Goal: Information Seeking & Learning: Learn about a topic

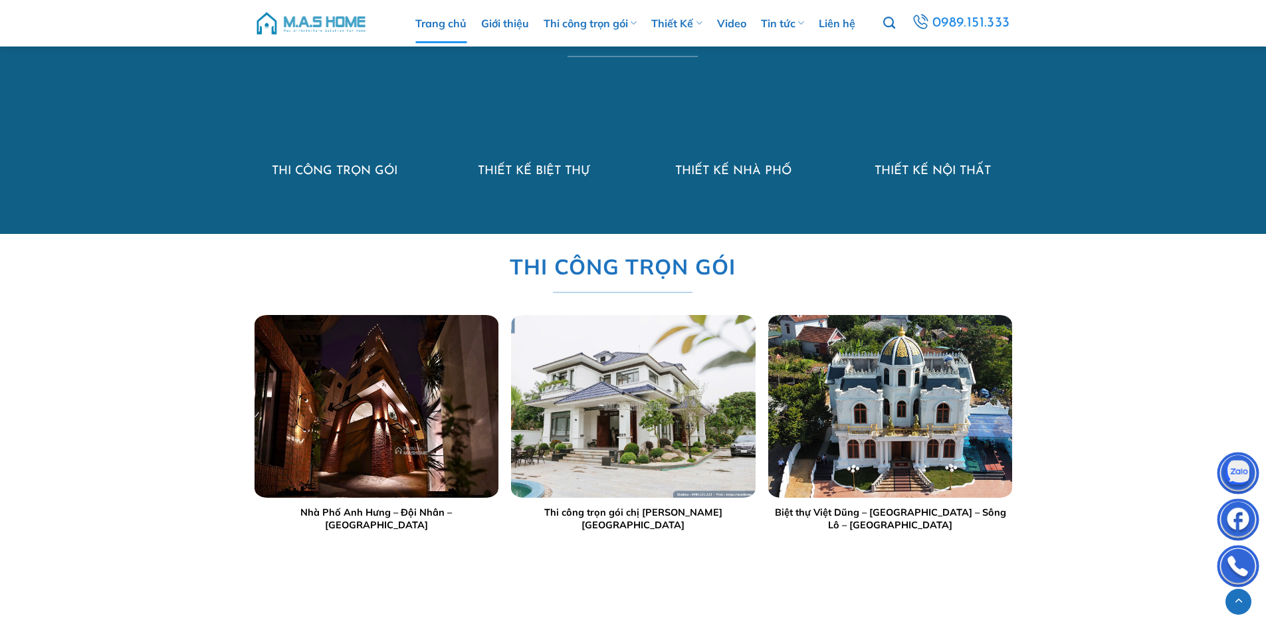
scroll to position [1395, 0]
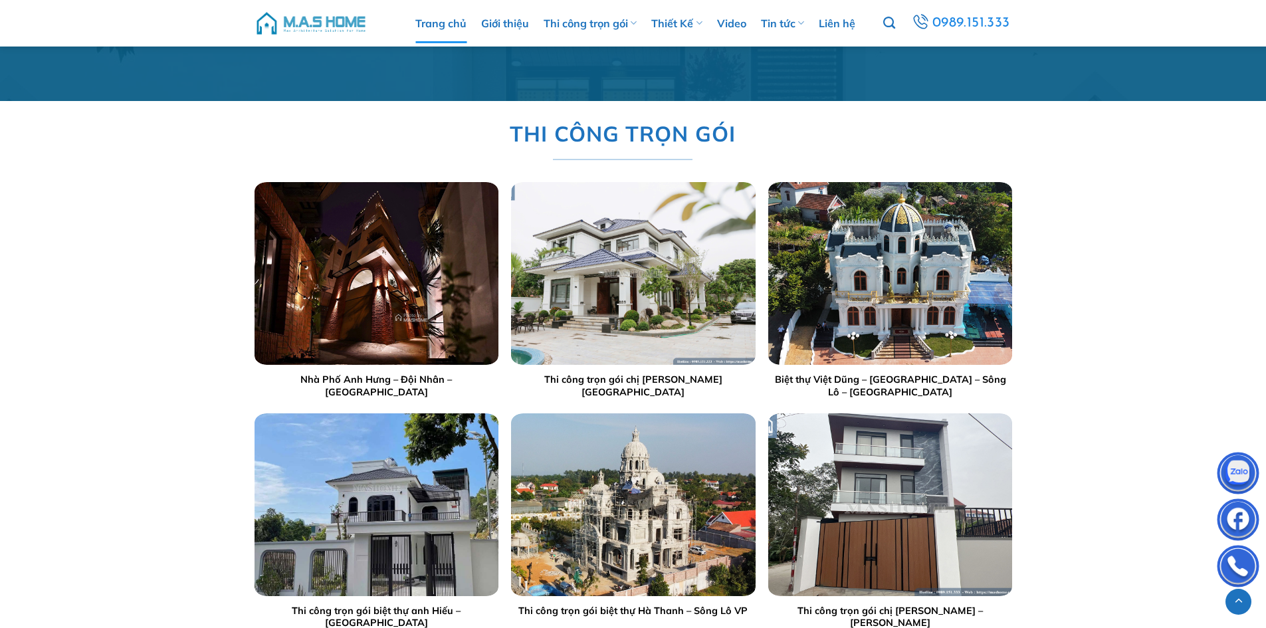
click at [393, 272] on div at bounding box center [376, 273] width 244 height 183
click at [393, 262] on img "Nhà Phố Anh Hưng - Đội Nhân - Hà Nội" at bounding box center [376, 273] width 244 height 183
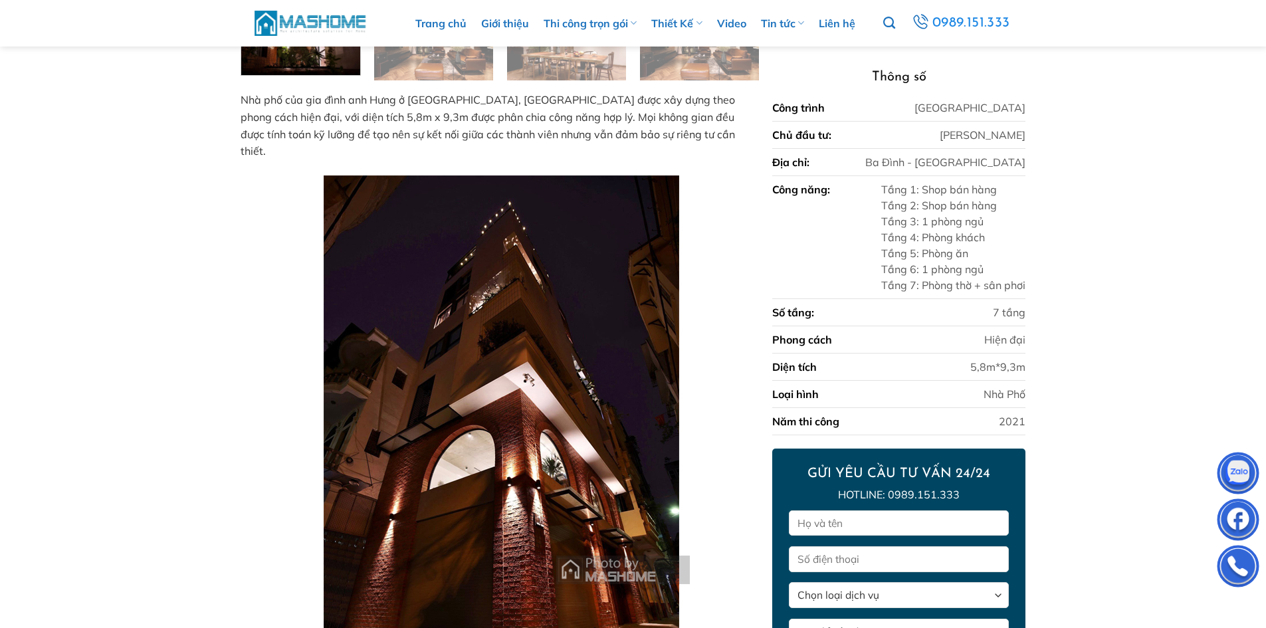
scroll to position [551, 0]
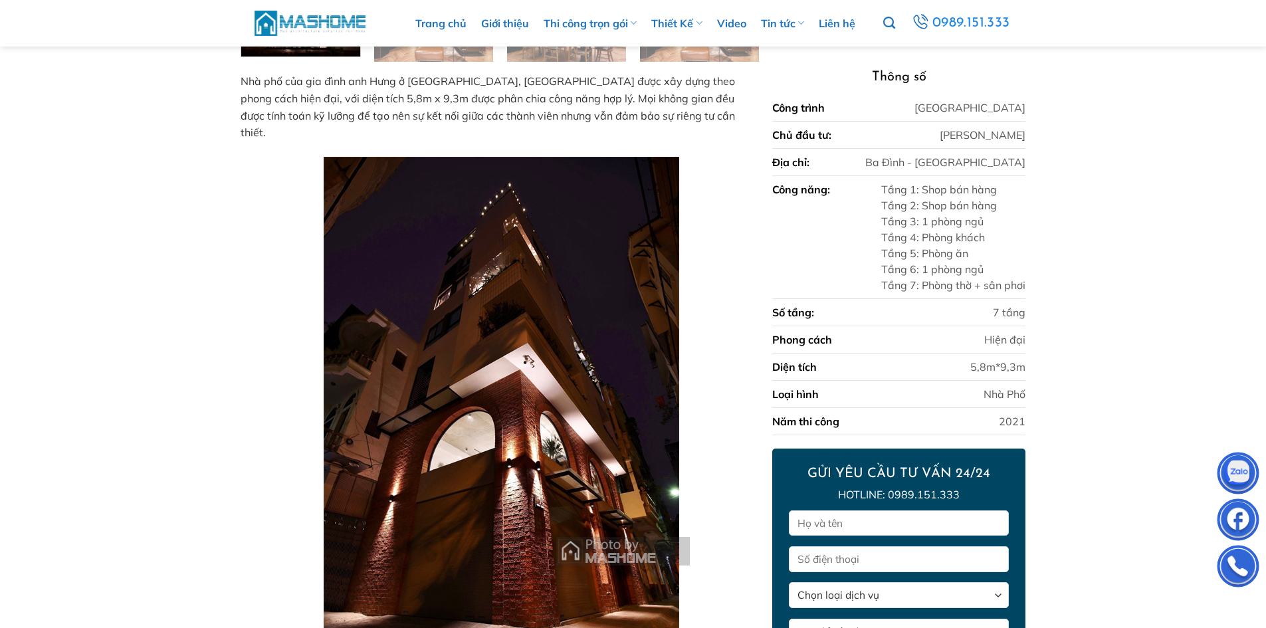
click at [300, 23] on img at bounding box center [310, 23] width 113 height 29
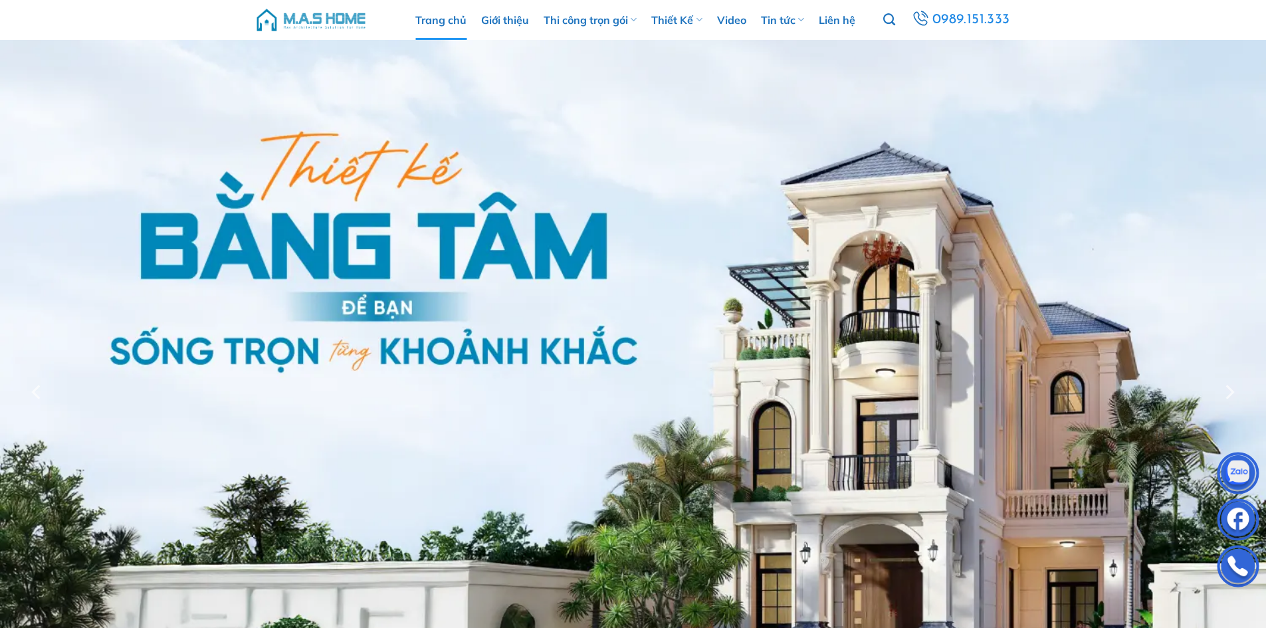
click at [302, 27] on img at bounding box center [310, 20] width 113 height 40
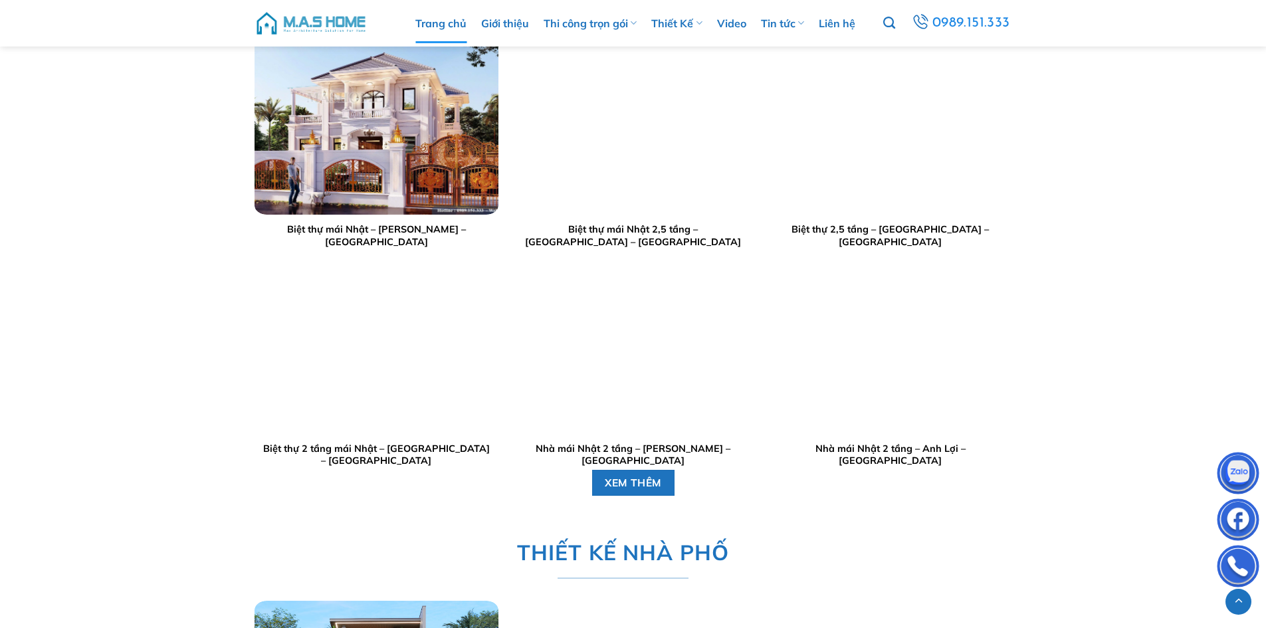
scroll to position [2524, 0]
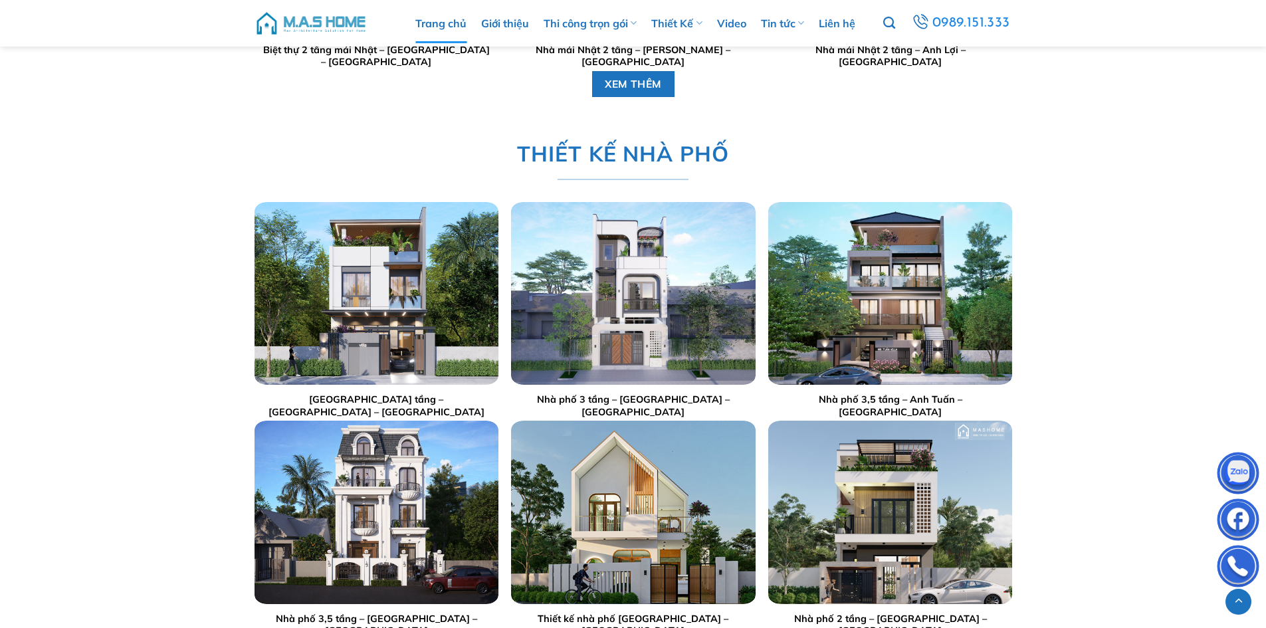
click at [635, 294] on div at bounding box center [633, 293] width 244 height 183
click at [635, 283] on img "Nhà phố 3 tầng - Anh Sang - Hà Nội" at bounding box center [633, 293] width 244 height 183
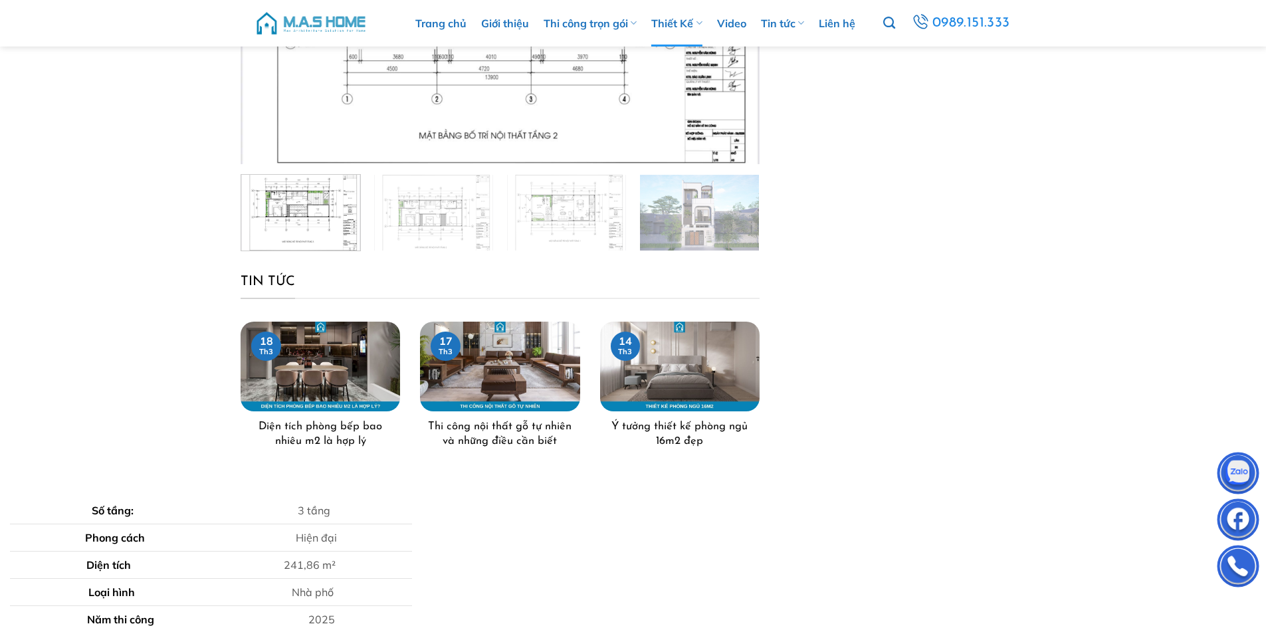
scroll to position [199, 0]
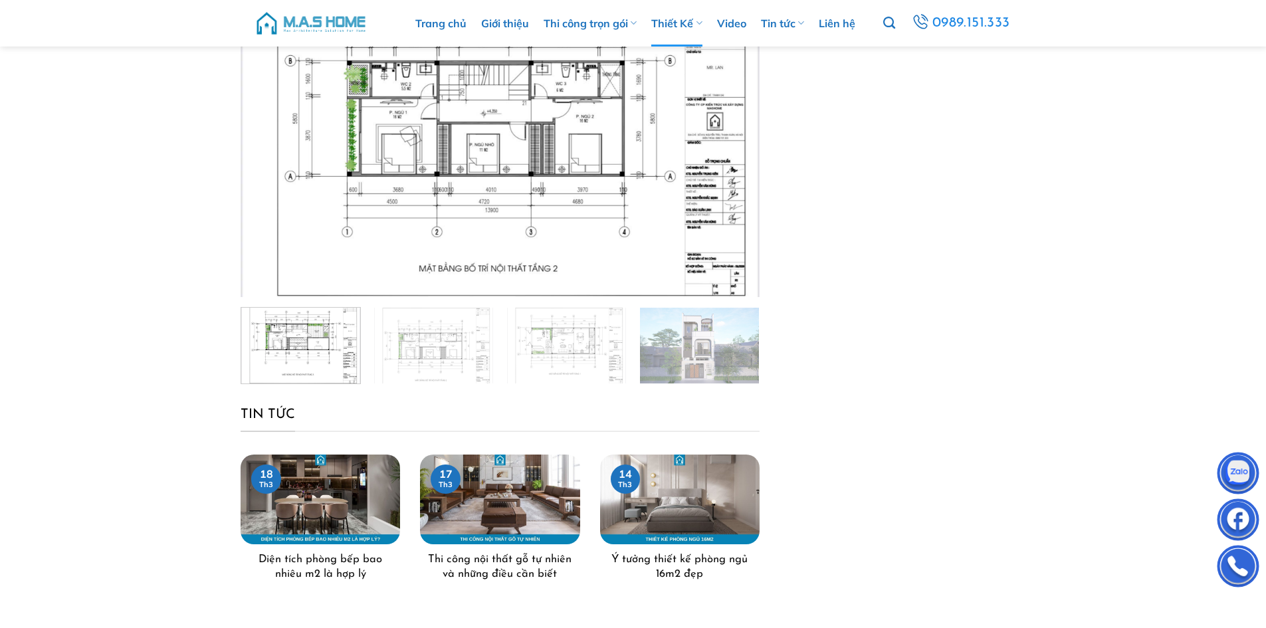
click at [329, 18] on img at bounding box center [310, 23] width 113 height 40
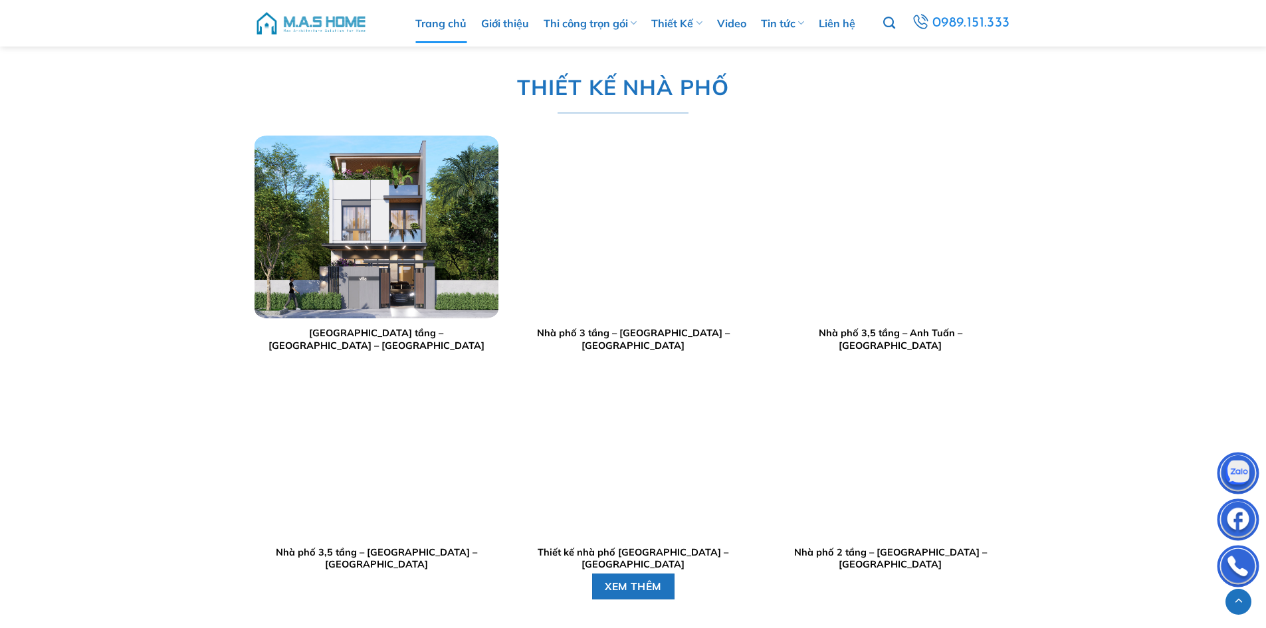
scroll to position [2657, 0]
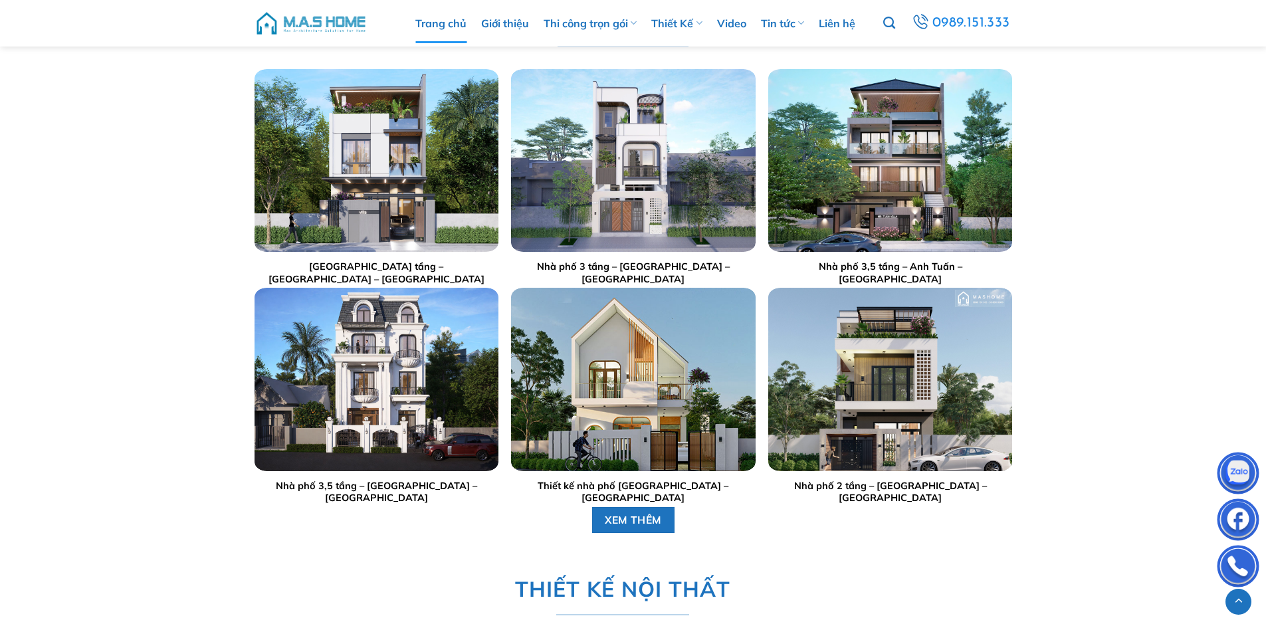
click at [668, 322] on div at bounding box center [633, 379] width 244 height 183
click at [668, 322] on img "Thiết kế nhà phố anh Sinh - Bắc Giang" at bounding box center [633, 379] width 244 height 183
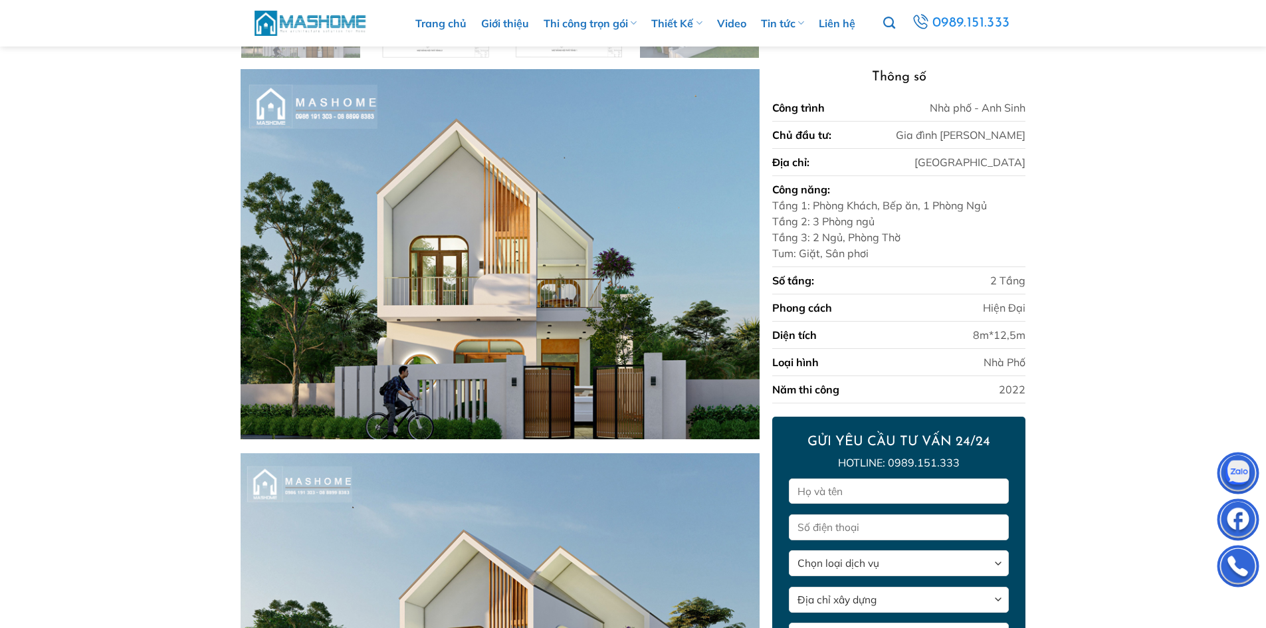
scroll to position [551, 0]
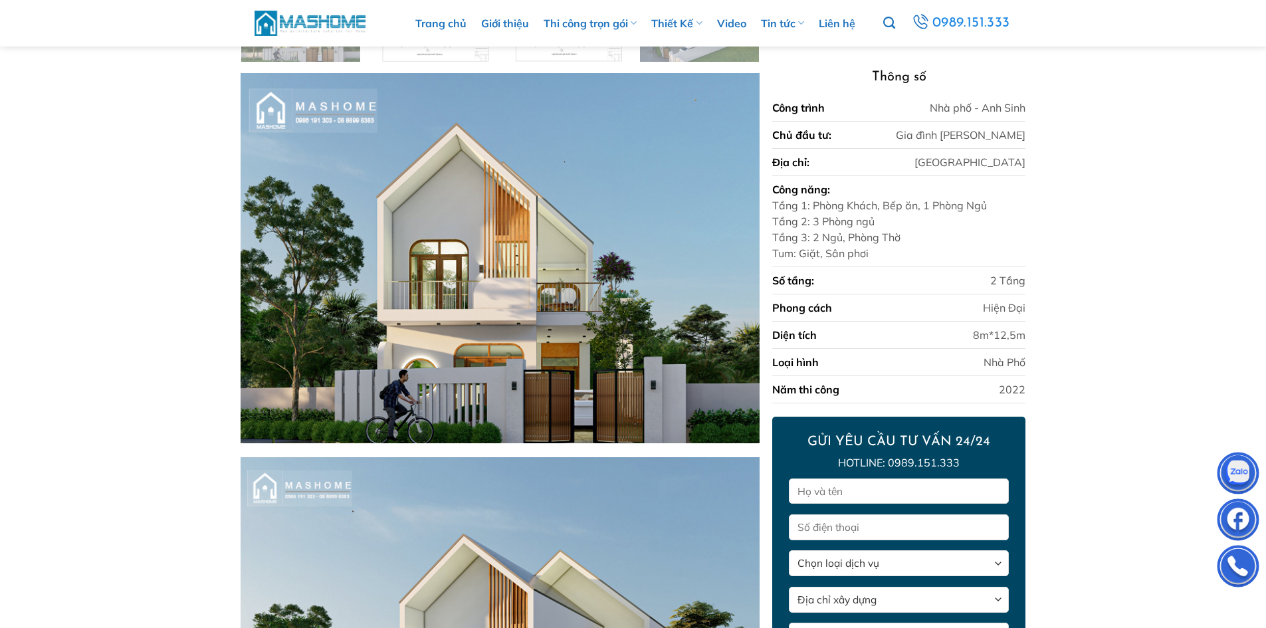
click at [300, 17] on img at bounding box center [310, 23] width 113 height 29
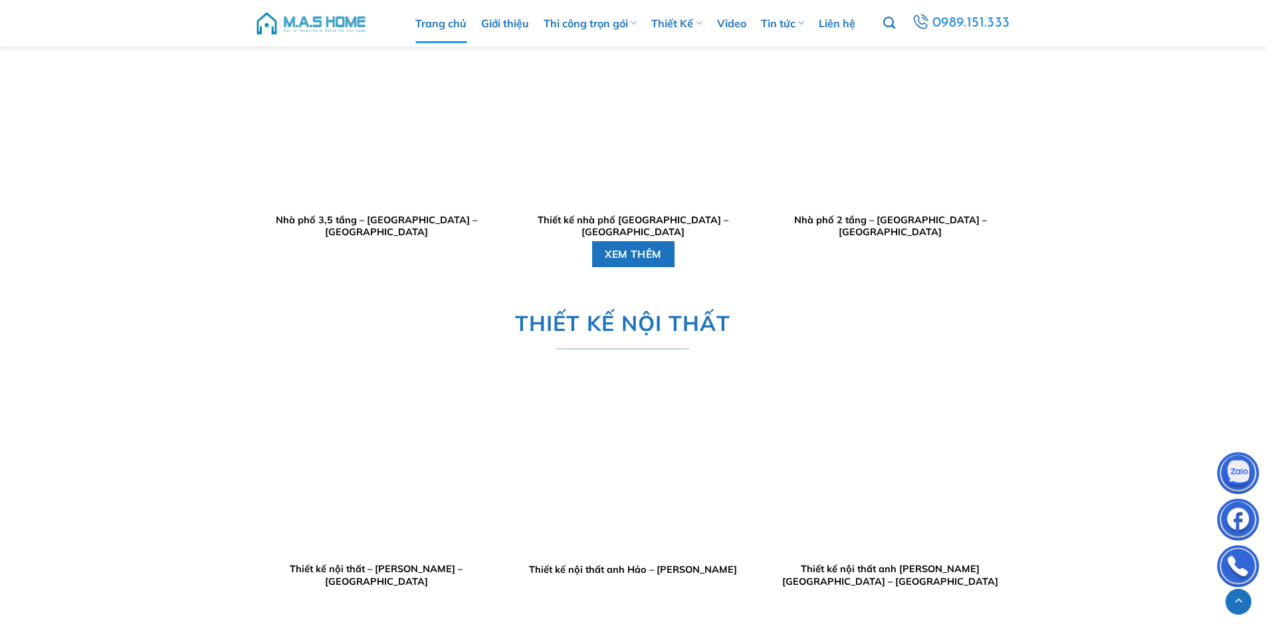
scroll to position [2989, 0]
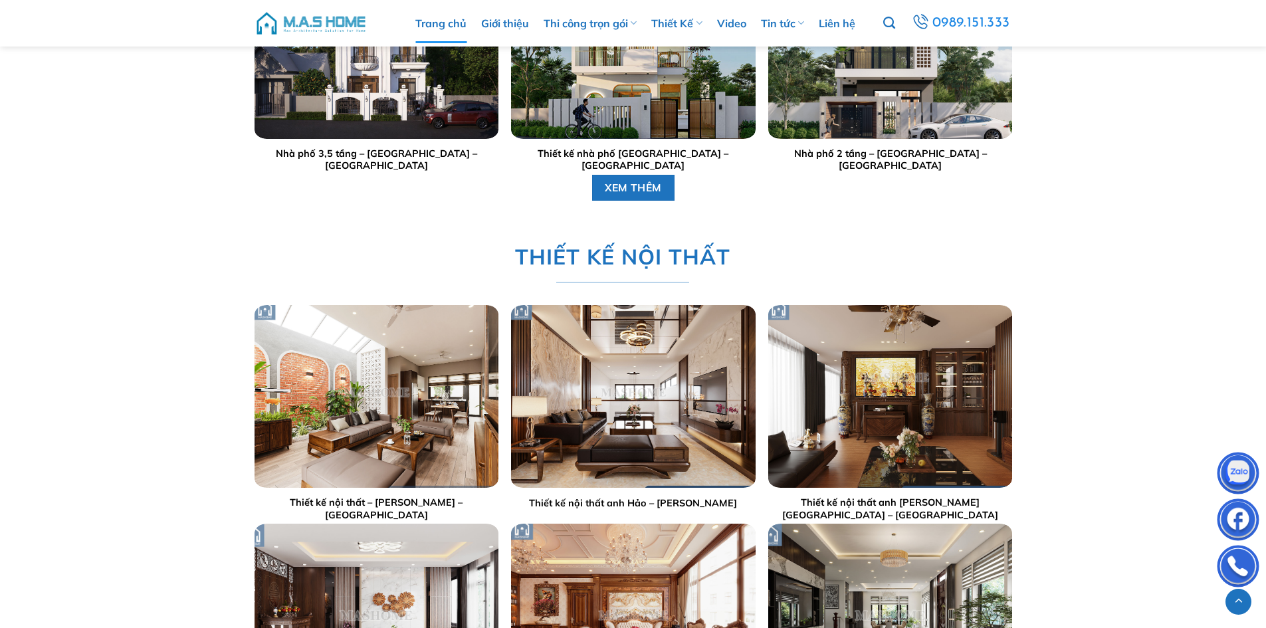
click at [917, 388] on img "Thiết kế nội thất anh Tuấn Anh - Đông Anh" at bounding box center [890, 396] width 244 height 183
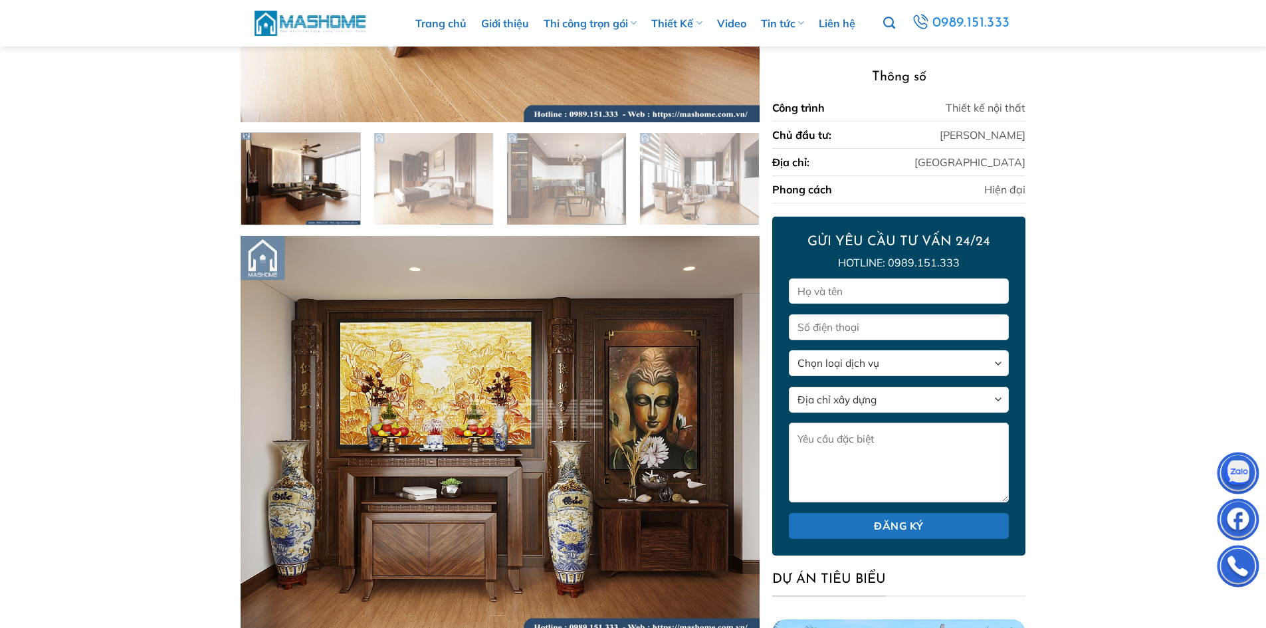
scroll to position [606, 0]
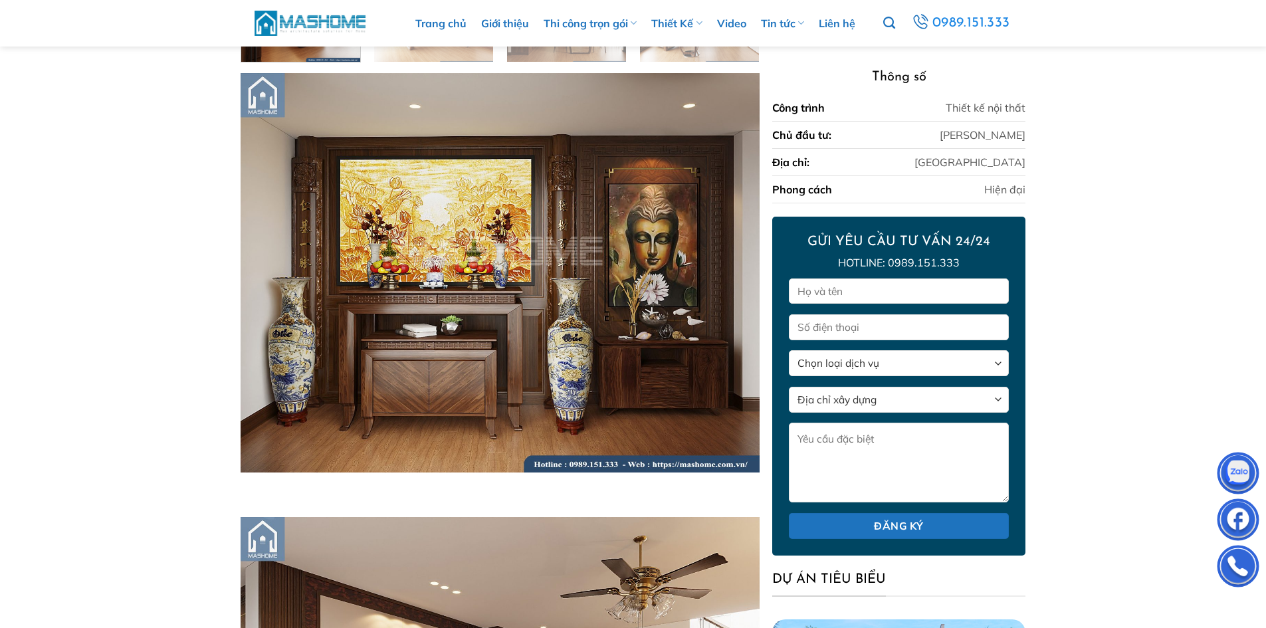
click at [318, 25] on img at bounding box center [310, 23] width 113 height 29
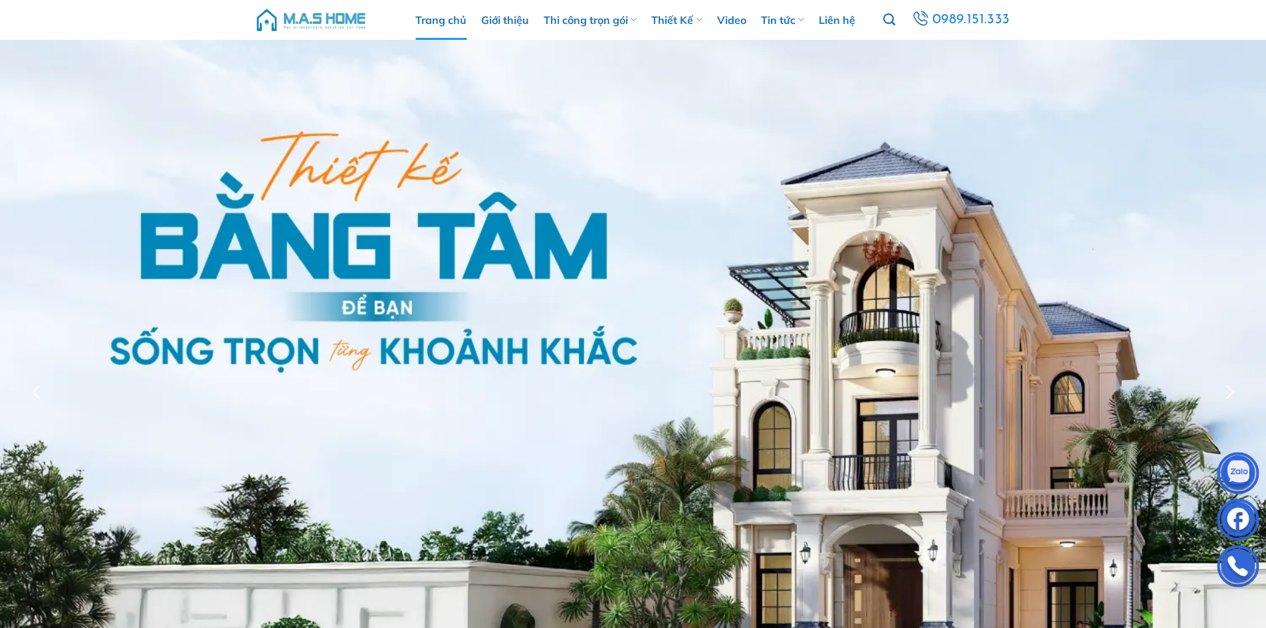
click at [317, 21] on img at bounding box center [310, 20] width 113 height 40
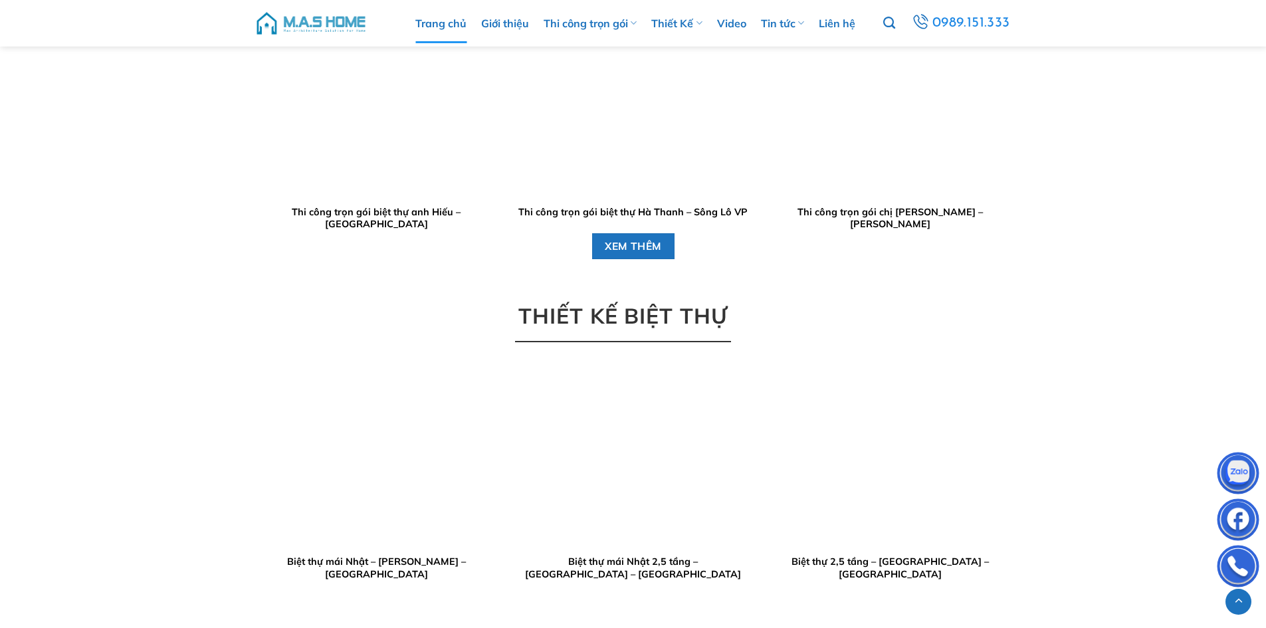
scroll to position [1594, 0]
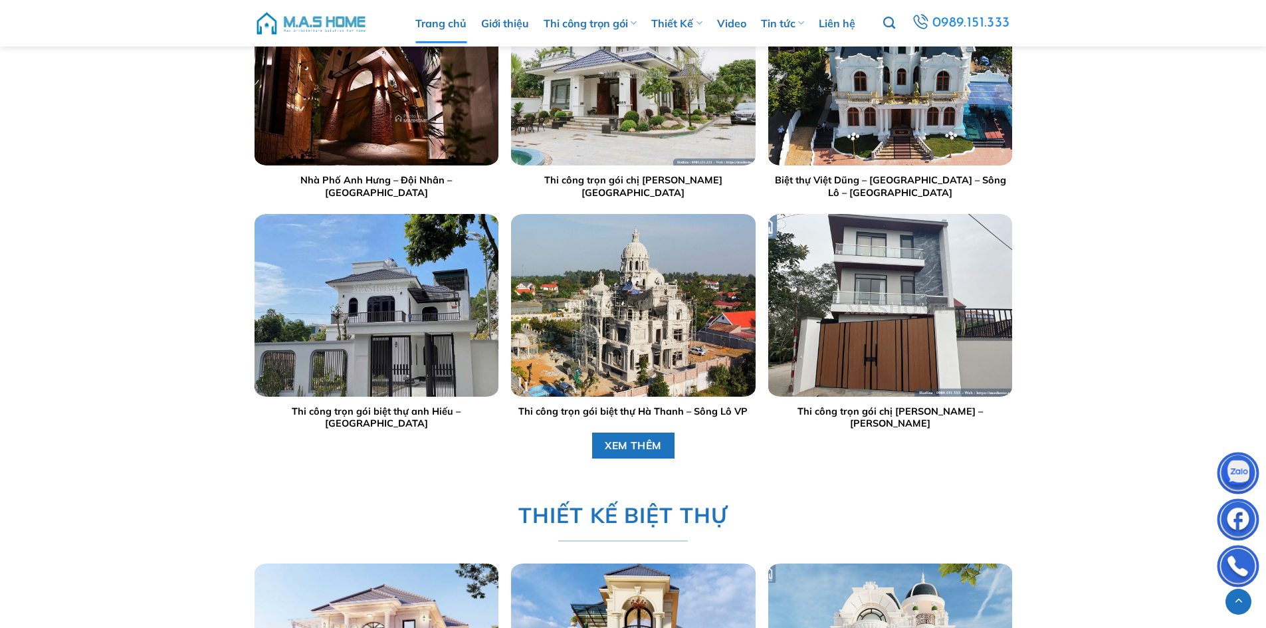
click at [394, 324] on div at bounding box center [376, 305] width 244 height 183
click at [399, 314] on img "Thi công trọn gói biệt thự anh Hiếu - Hoà Bình" at bounding box center [376, 305] width 244 height 183
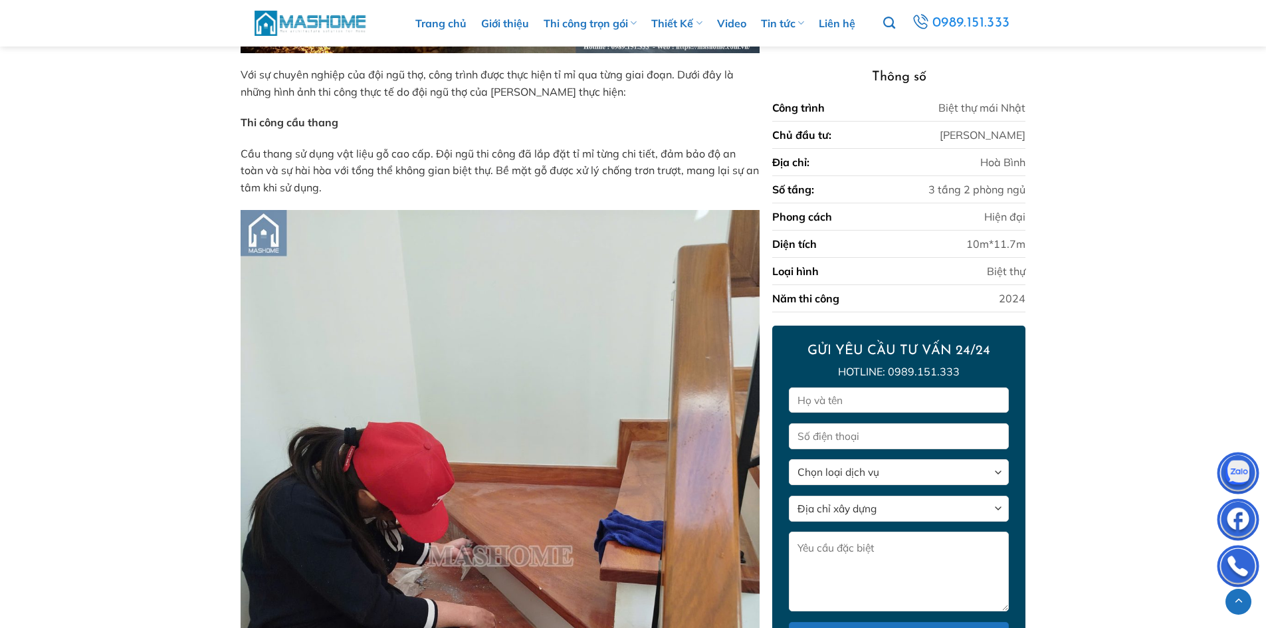
scroll to position [1676, 0]
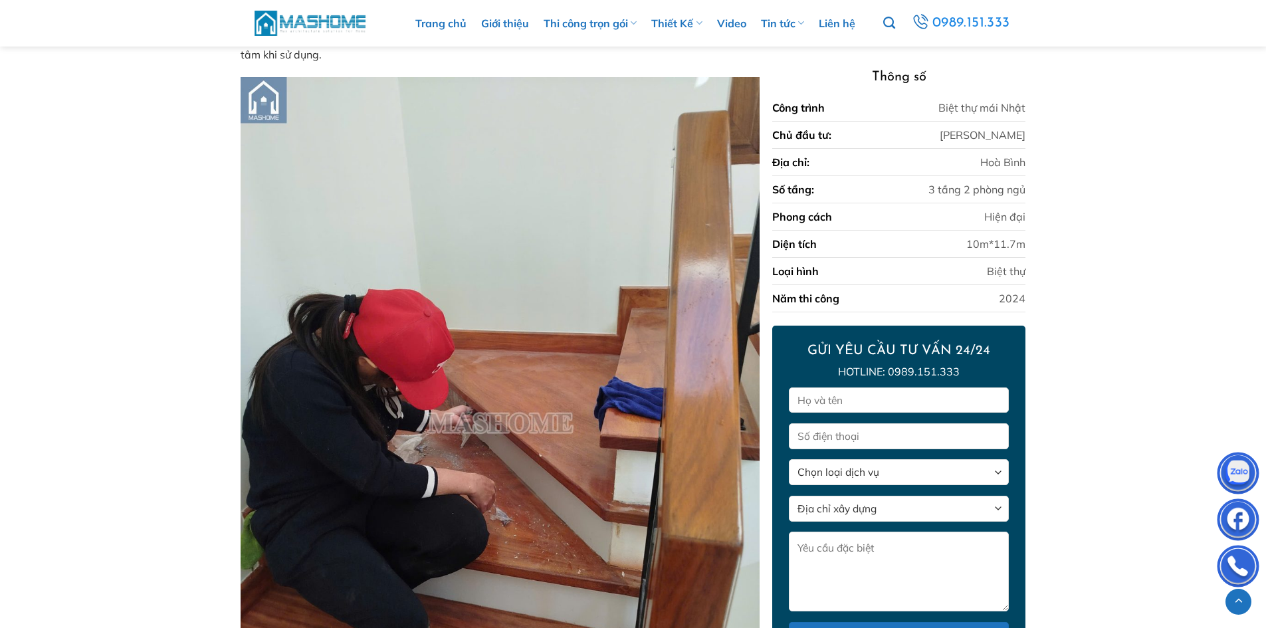
click at [324, 14] on img at bounding box center [310, 23] width 113 height 29
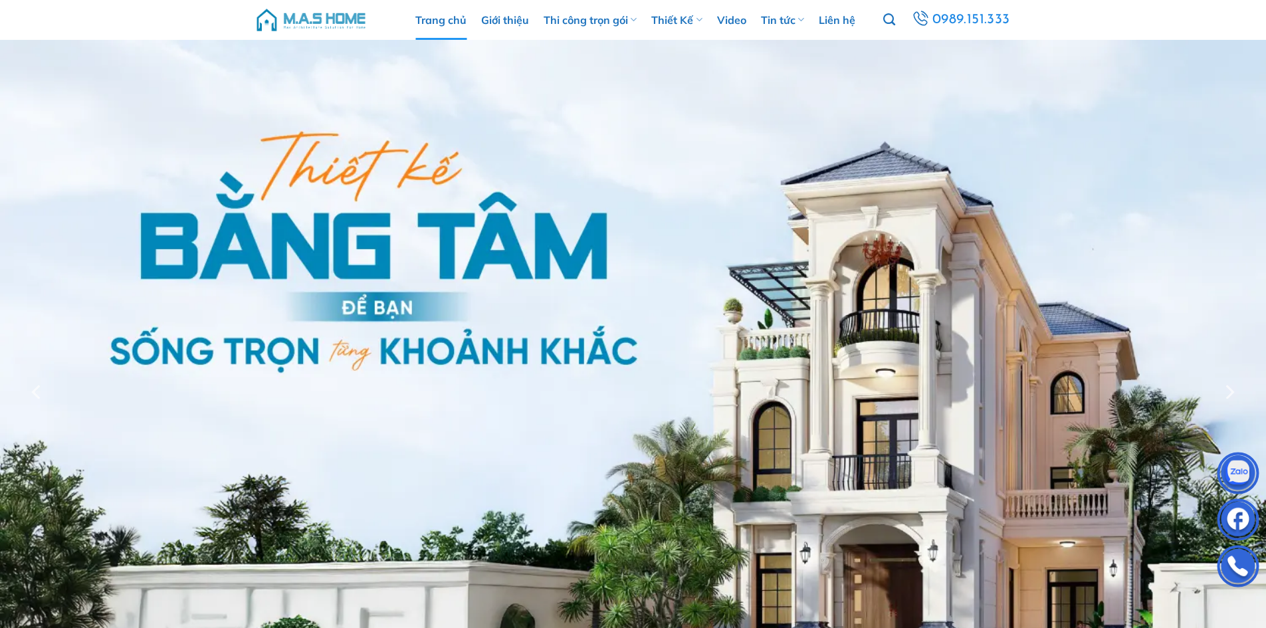
click at [333, 25] on img at bounding box center [310, 20] width 113 height 40
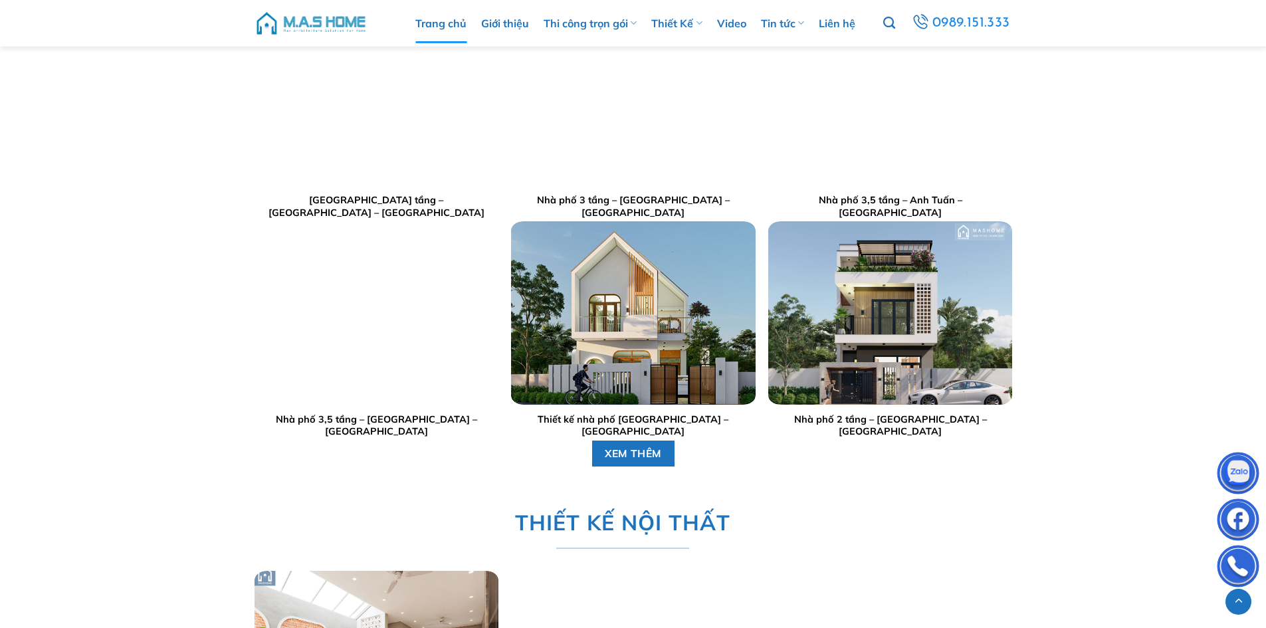
scroll to position [2790, 0]
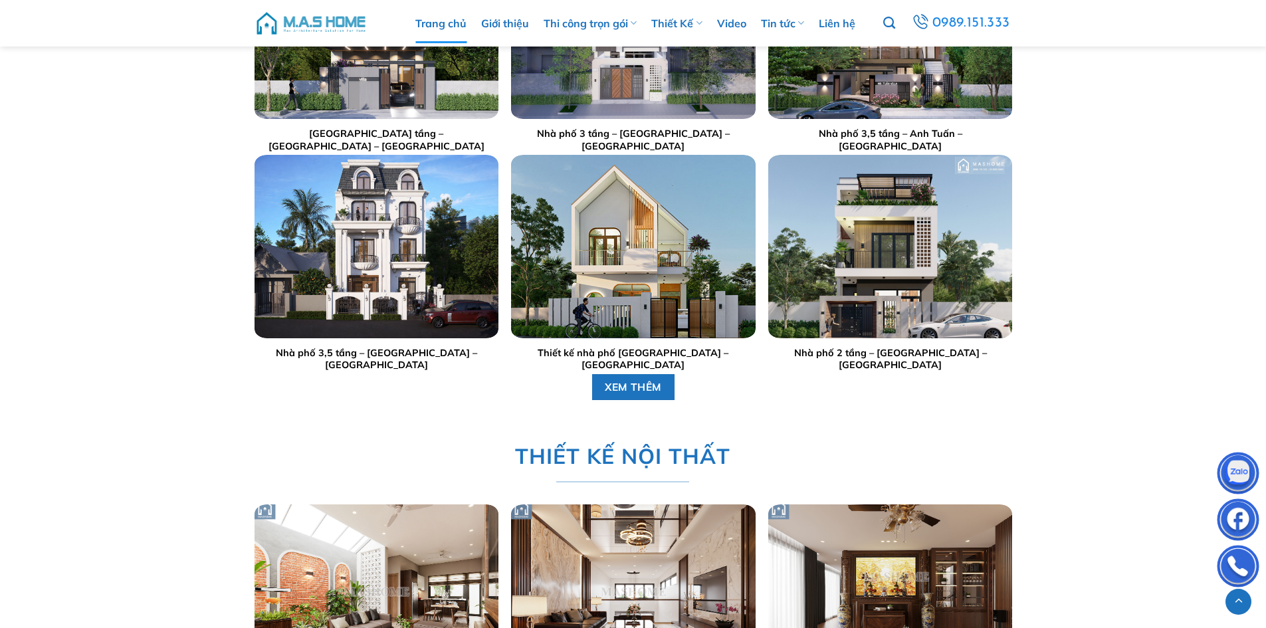
click at [856, 266] on div at bounding box center [890, 246] width 244 height 183
click at [868, 265] on img "Nhà phố 2 tầng - Anh Dũng - Đông Anh" at bounding box center [890, 246] width 244 height 183
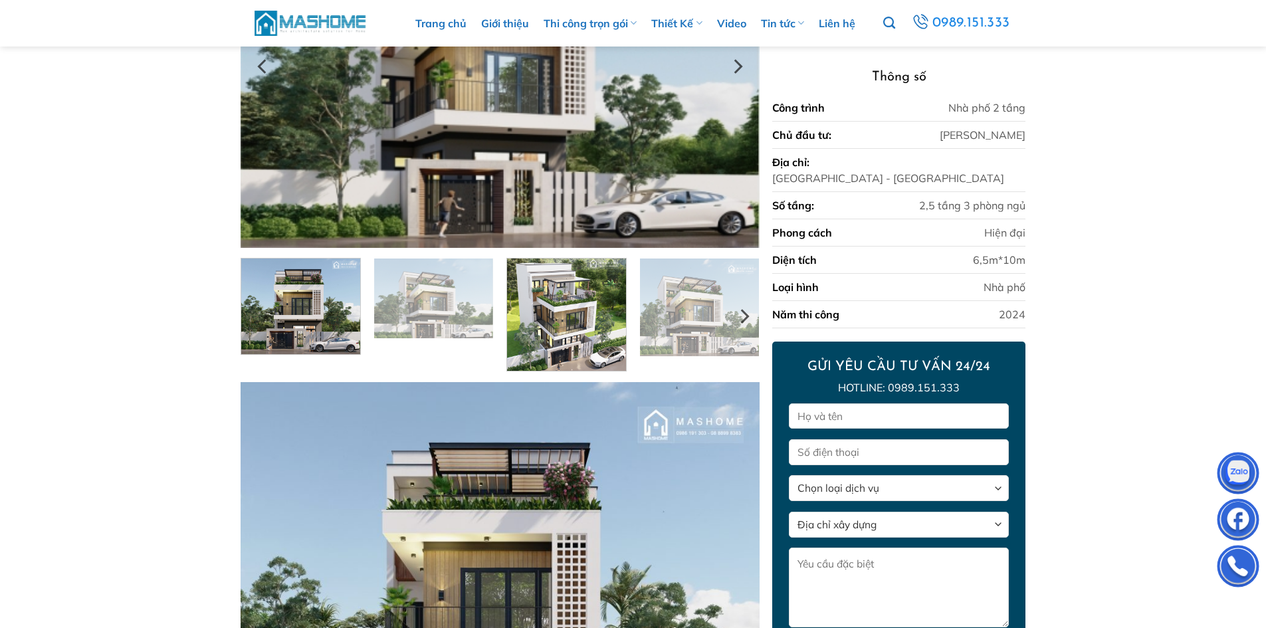
scroll to position [664, 0]
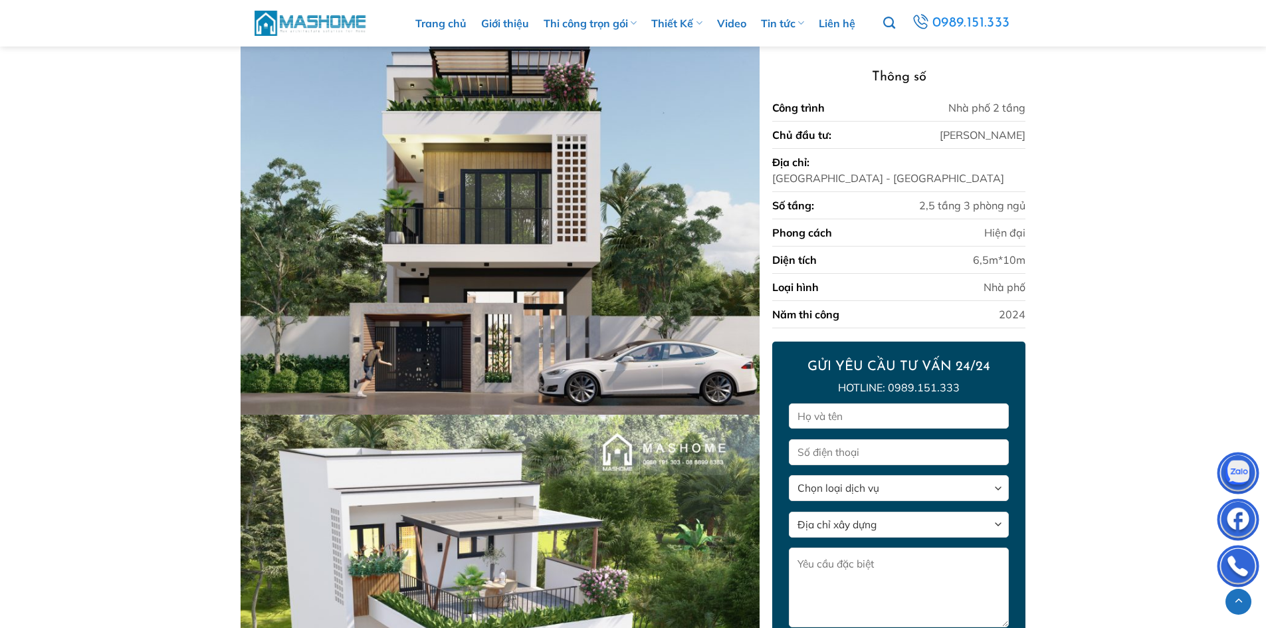
click at [326, 14] on img at bounding box center [310, 23] width 113 height 29
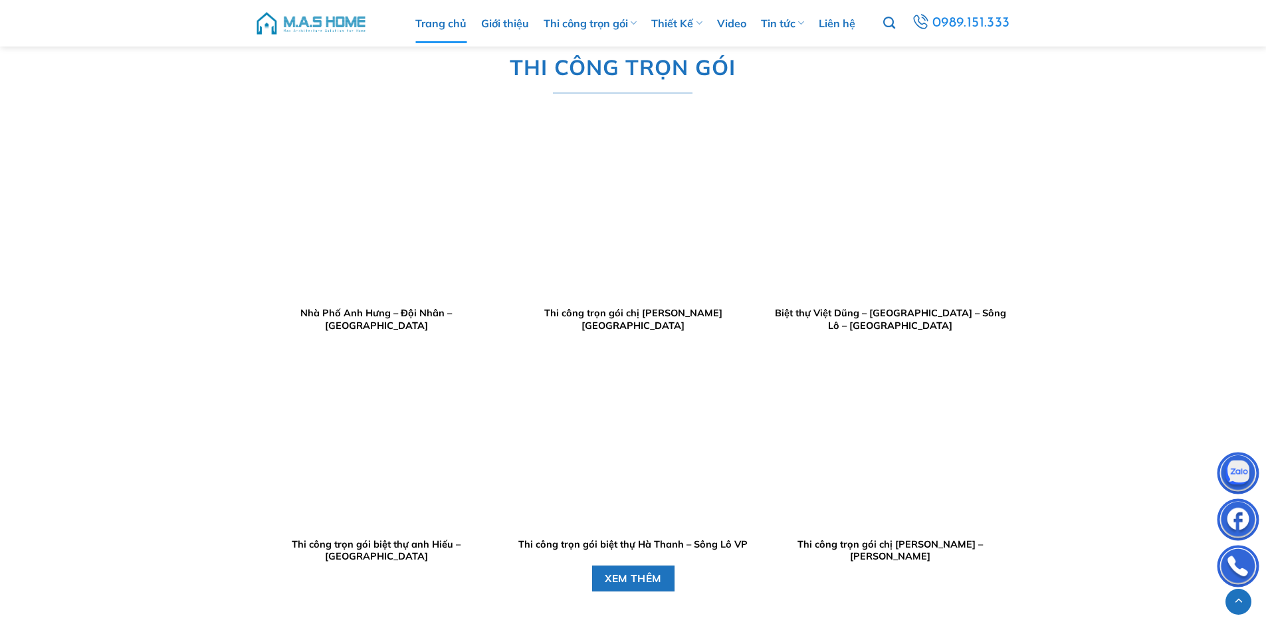
scroll to position [1528, 0]
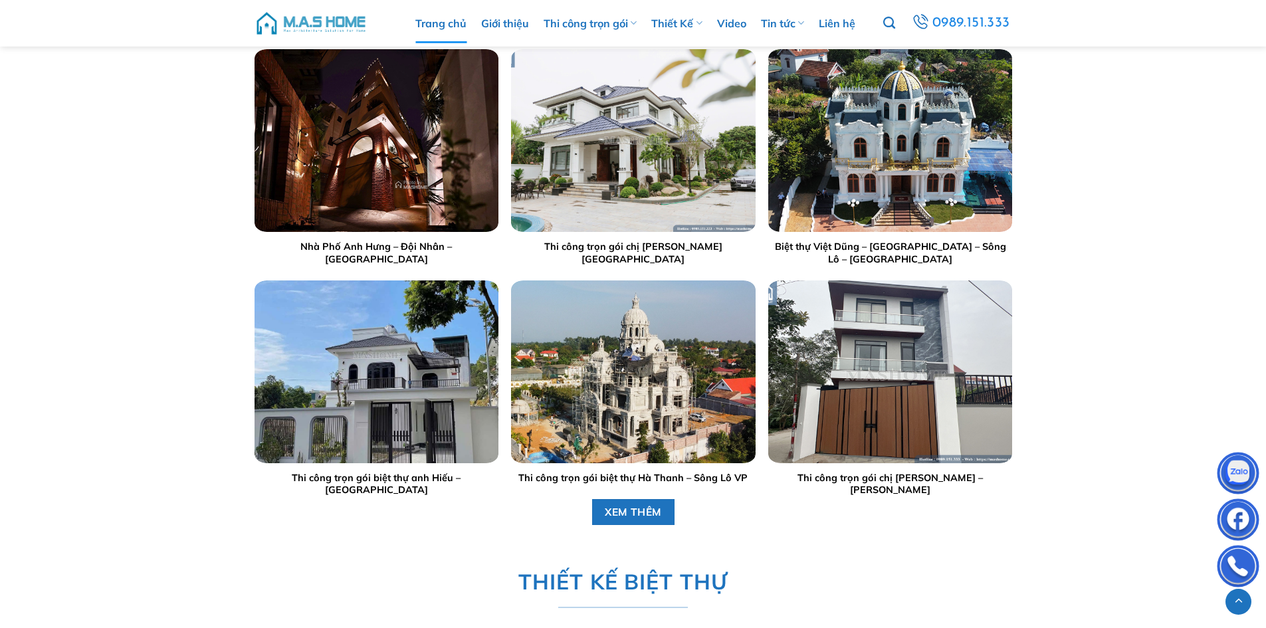
click at [326, 12] on img at bounding box center [310, 23] width 113 height 40
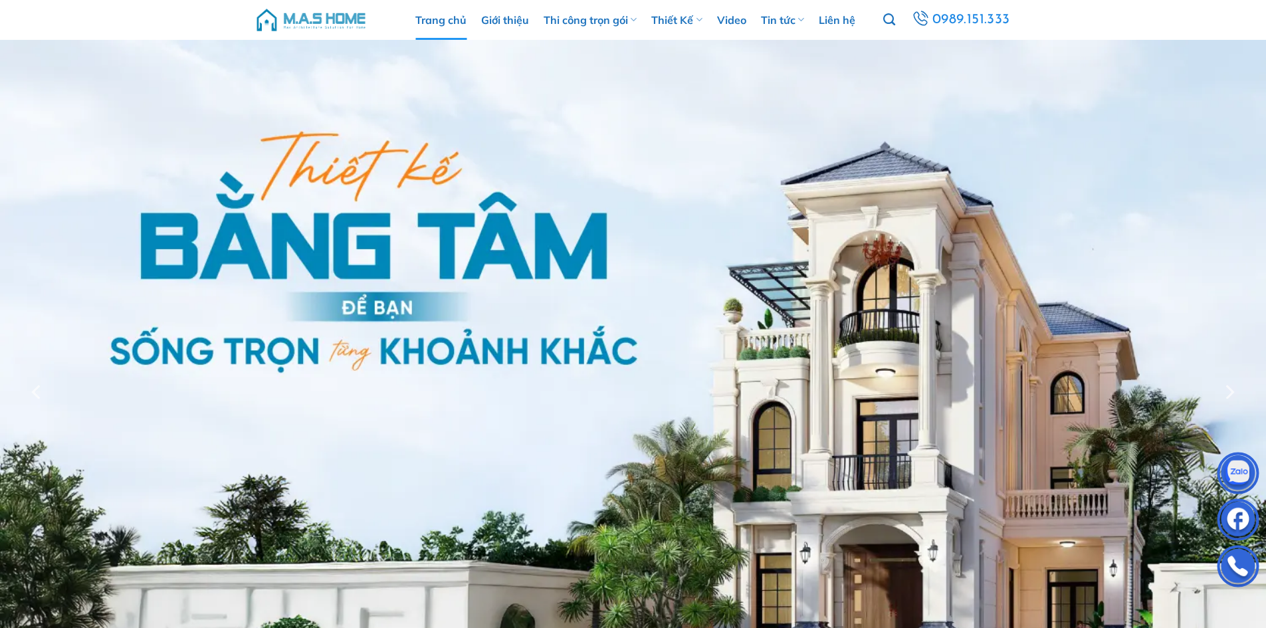
click at [328, 22] on img at bounding box center [310, 20] width 113 height 40
